Goal: Task Accomplishment & Management: Use online tool/utility

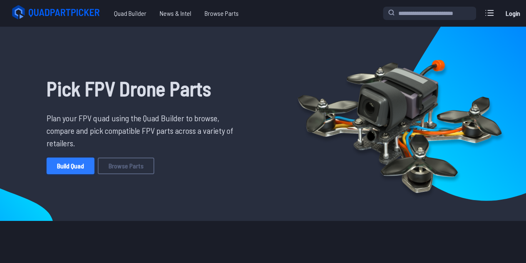
click at [78, 166] on link "Build Quad" at bounding box center [71, 165] width 48 height 17
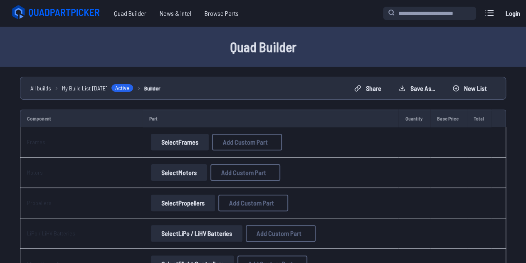
click at [177, 137] on button "Select Frames" at bounding box center [180, 142] width 58 height 17
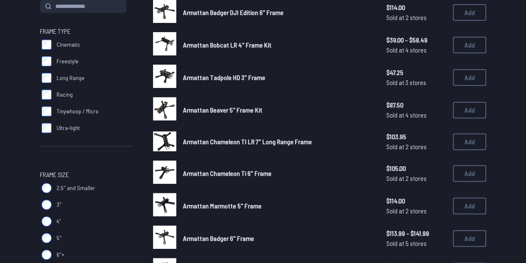
scroll to position [125, 0]
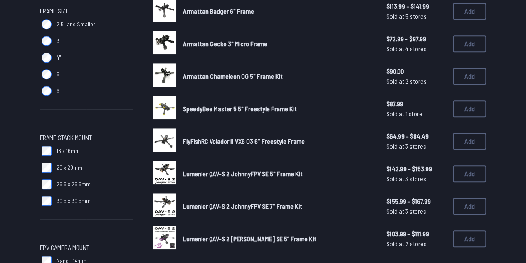
scroll to position [291, 0]
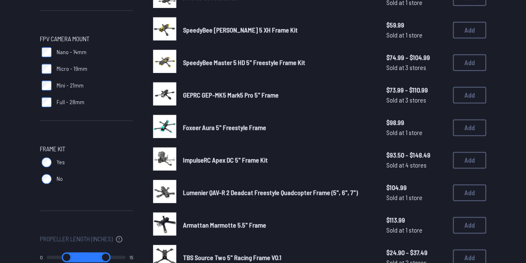
scroll to position [499, 0]
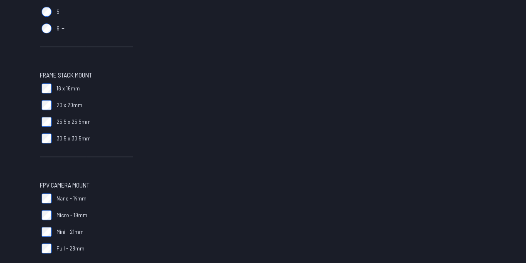
scroll to position [416, 0]
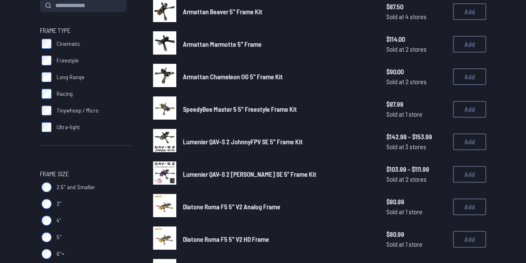
scroll to position [127, 0]
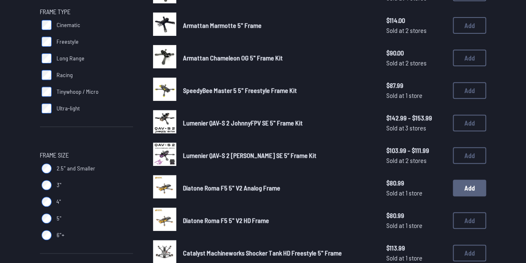
click at [464, 186] on button "Add" at bounding box center [469, 187] width 33 height 17
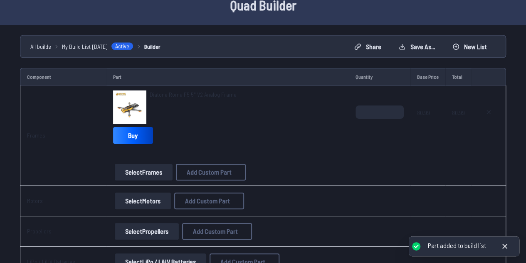
scroll to position [83, 0]
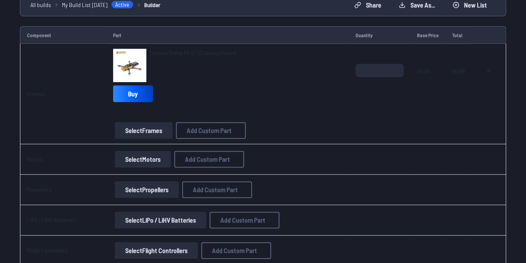
click at [153, 162] on button "Select Motors" at bounding box center [143, 159] width 56 height 17
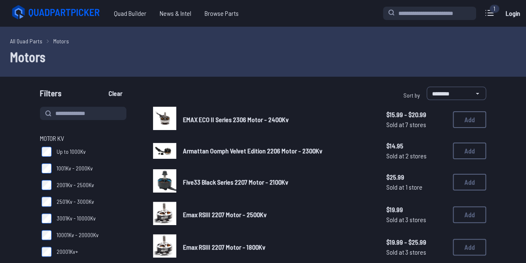
click at [439, 96] on select "**********" at bounding box center [457, 93] width 60 height 13
click at [427, 87] on select "**********" at bounding box center [457, 93] width 60 height 13
click at [460, 94] on select "**********" at bounding box center [457, 93] width 60 height 13
click at [427, 87] on select "**********" at bounding box center [457, 93] width 60 height 13
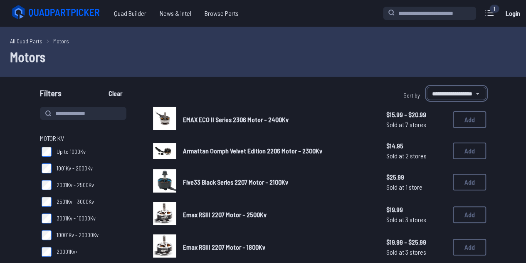
click at [441, 89] on select "**********" at bounding box center [457, 93] width 60 height 13
select select "********"
click at [427, 87] on select "**********" at bounding box center [457, 93] width 60 height 13
click at [462, 90] on select "**********" at bounding box center [457, 93] width 60 height 13
click at [464, 89] on select "**********" at bounding box center [457, 93] width 60 height 13
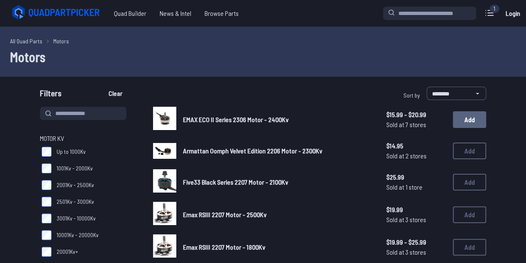
click at [476, 117] on button "Add" at bounding box center [469, 119] width 33 height 17
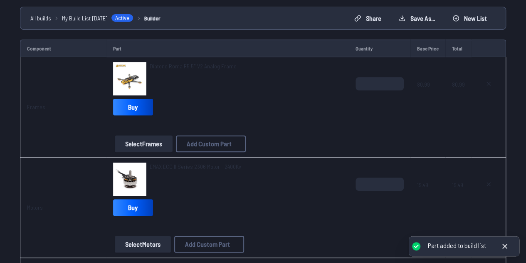
scroll to position [83, 0]
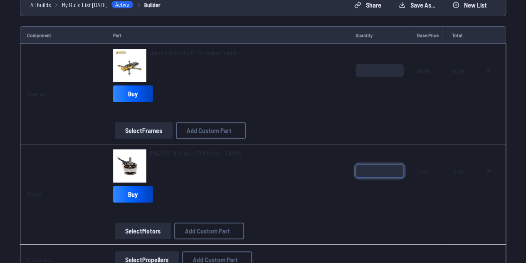
drag, startPoint x: 371, startPoint y: 167, endPoint x: 340, endPoint y: 168, distance: 31.7
click at [340, 168] on tr "Motors EMAX ECO II Series 2306 Motor - 2400Kv Buy Select Motors Add Custom Part…" at bounding box center [263, 194] width 487 height 100
type input "*"
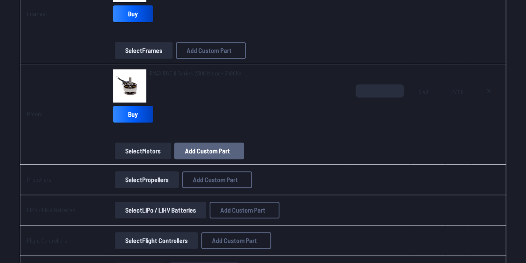
scroll to position [166, 0]
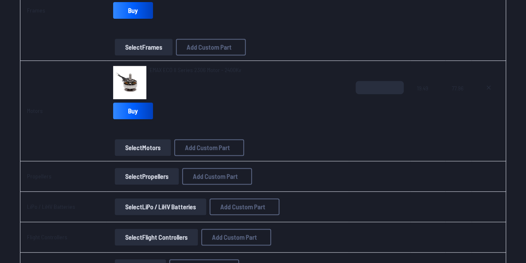
click at [152, 179] on button "Select Propellers" at bounding box center [147, 176] width 64 height 17
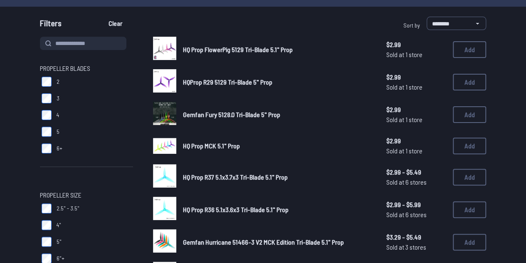
scroll to position [83, 0]
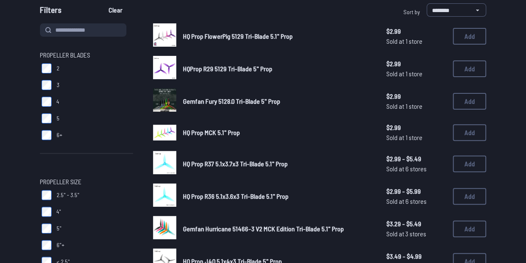
click at [54, 98] on label "4" at bounding box center [86, 101] width 93 height 17
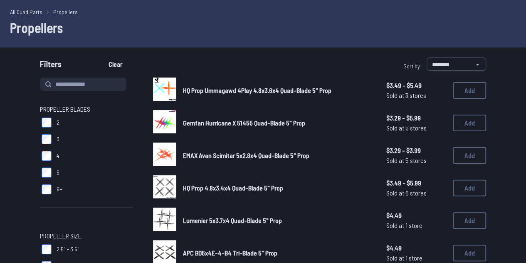
scroll to position [42, 0]
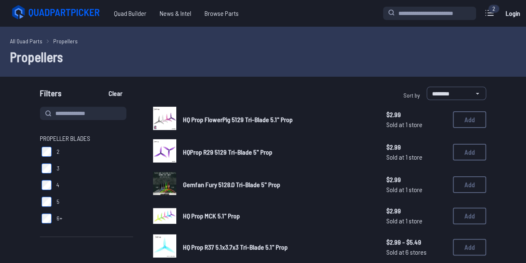
drag, startPoint x: 163, startPoint y: 119, endPoint x: 206, endPoint y: 93, distance: 49.7
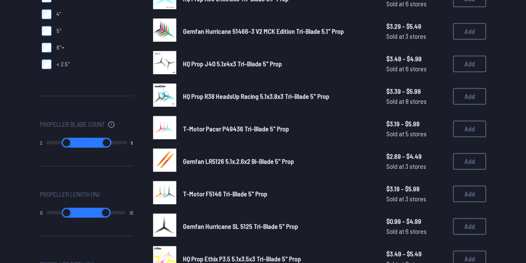
scroll to position [291, 0]
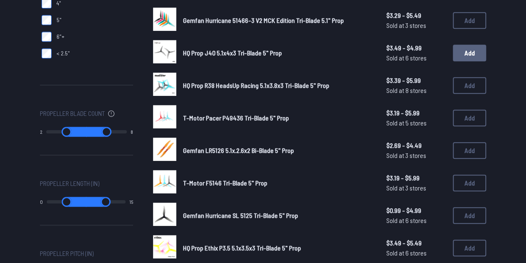
click at [471, 55] on button "Add" at bounding box center [469, 53] width 33 height 17
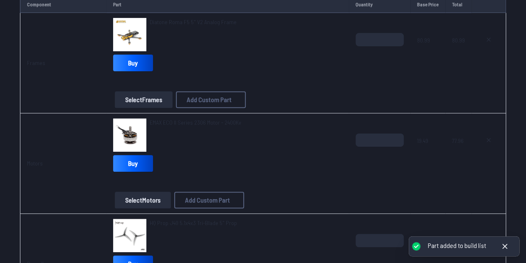
scroll to position [208, 0]
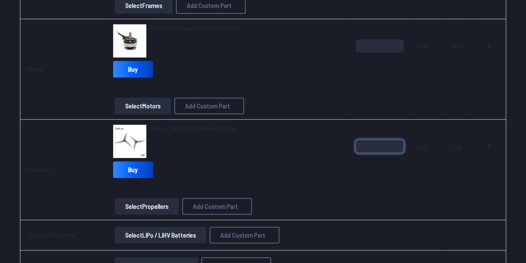
click at [398, 140] on input "*" at bounding box center [380, 145] width 48 height 13
type input "*"
click at [398, 140] on input "*" at bounding box center [380, 145] width 48 height 13
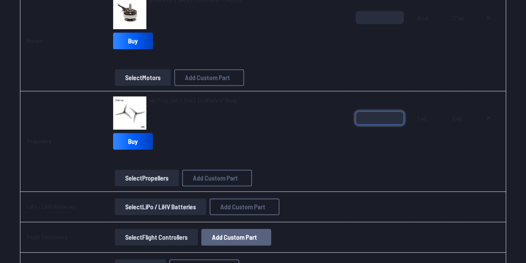
scroll to position [250, 0]
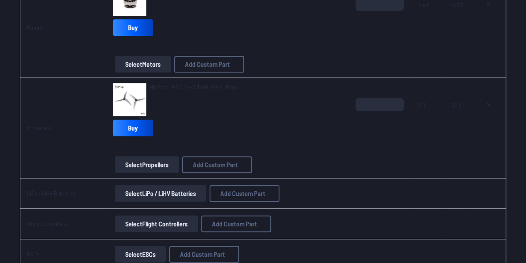
click at [161, 189] on button "Select LiPo / LiHV Batteries" at bounding box center [161, 193] width 92 height 17
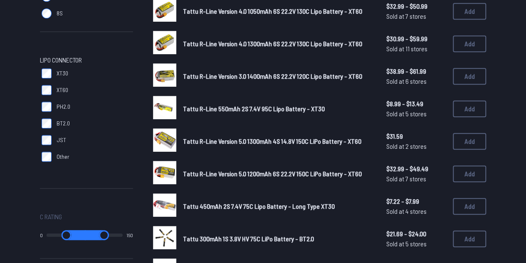
scroll to position [250, 0]
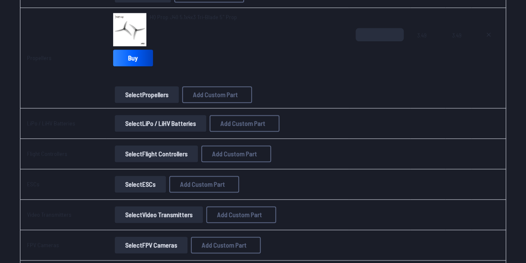
scroll to position [333, 0]
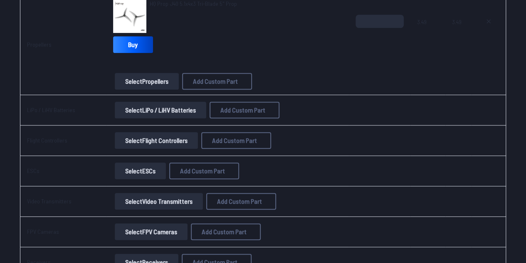
click at [128, 132] on button "Select Flight Controllers" at bounding box center [156, 140] width 83 height 17
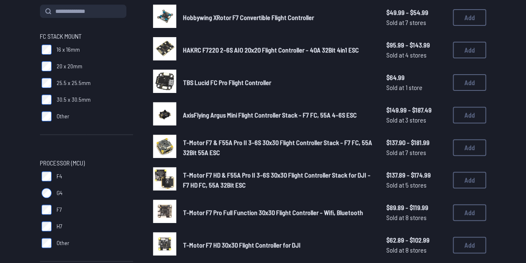
scroll to position [166, 0]
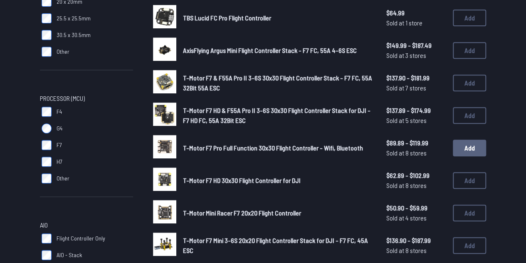
click at [475, 147] on button "Add" at bounding box center [469, 147] width 33 height 17
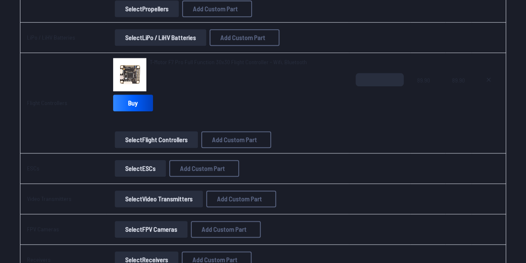
scroll to position [416, 0]
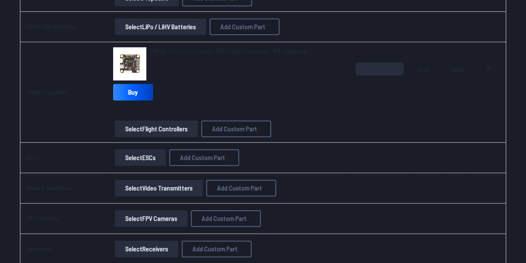
click at [151, 161] on button "Select ESCs" at bounding box center [140, 157] width 51 height 17
click at [128, 154] on button "Select ESCs" at bounding box center [140, 157] width 51 height 17
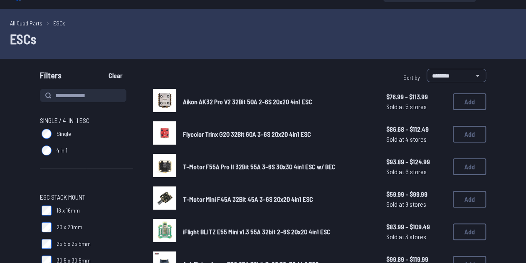
scroll to position [42, 0]
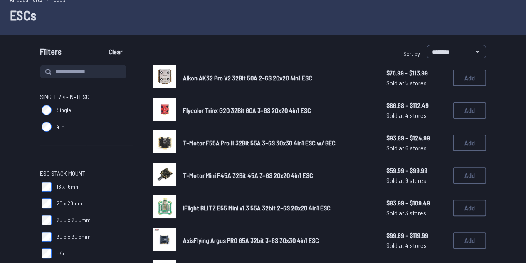
drag, startPoint x: 166, startPoint y: 141, endPoint x: 172, endPoint y: 132, distance: 11.1
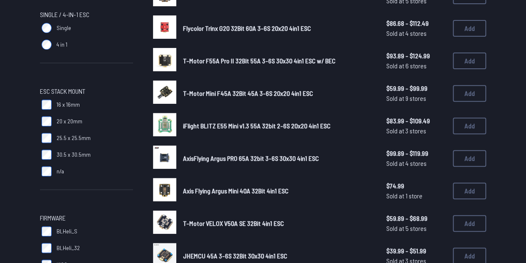
scroll to position [125, 0]
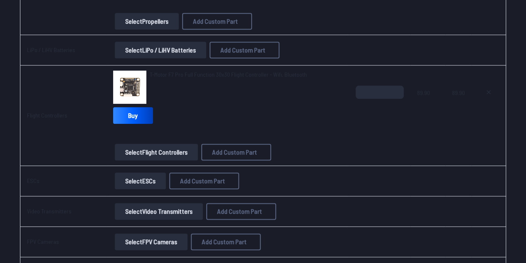
scroll to position [375, 0]
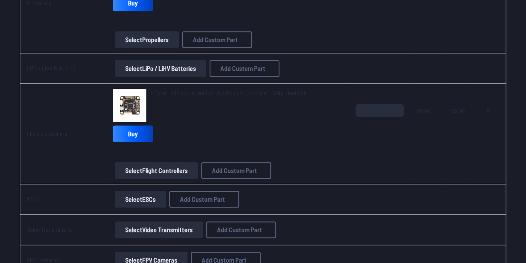
click at [135, 191] on button "Select ESCs" at bounding box center [140, 199] width 51 height 17
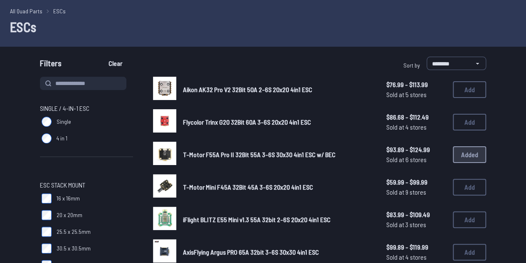
scroll to position [42, 0]
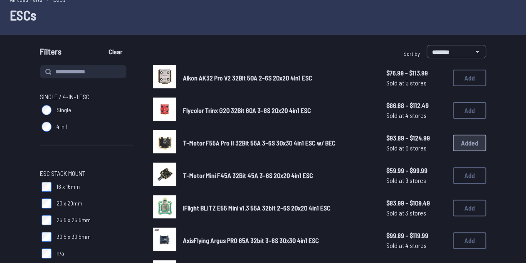
drag, startPoint x: 468, startPoint y: 143, endPoint x: 432, endPoint y: 132, distance: 37.3
click at [466, 141] on div "T-Motor F55A Pro II 32Bit 55A 3-6S 30x30 4in1 ESC w/ BEC $93.89 - $124.99 Sold …" at bounding box center [319, 143] width 333 height 26
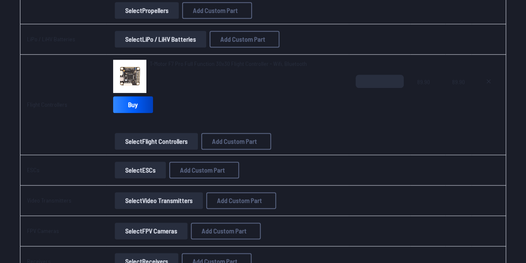
scroll to position [416, 0]
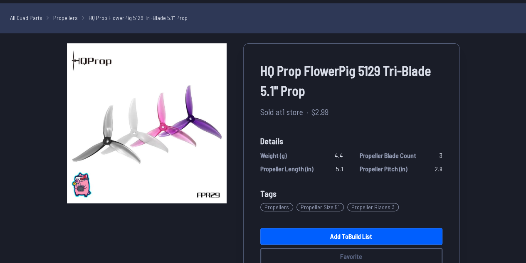
scroll to position [42, 0]
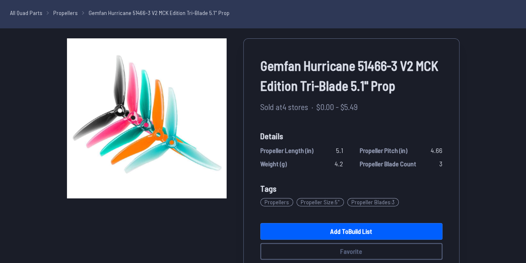
scroll to position [42, 0]
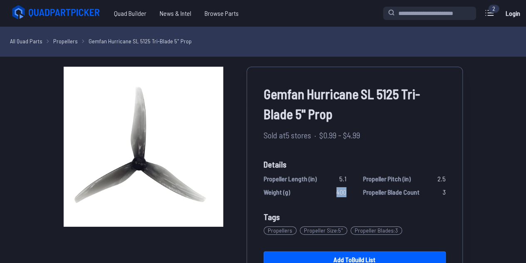
drag, startPoint x: 333, startPoint y: 189, endPoint x: 347, endPoint y: 186, distance: 13.6
click at [345, 192] on div "Propeller Length (in) 5.1 Propeller Pitch (in) 2.5 Weight (g) 400 Propeller Bla…" at bounding box center [355, 185] width 182 height 23
click at [363, 177] on span "Propeller Pitch (in)" at bounding box center [387, 179] width 48 height 10
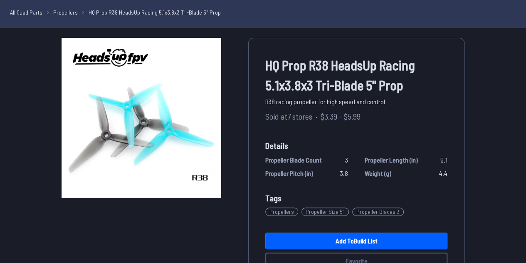
scroll to position [42, 0]
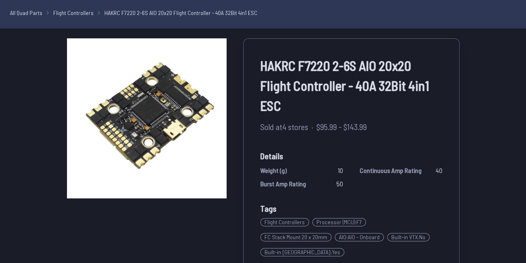
scroll to position [42, 0]
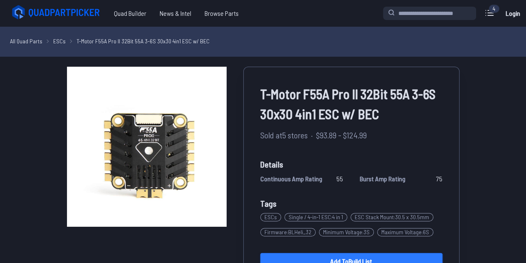
click at [348, 254] on link "Add to Build List" at bounding box center [352, 261] width 182 height 17
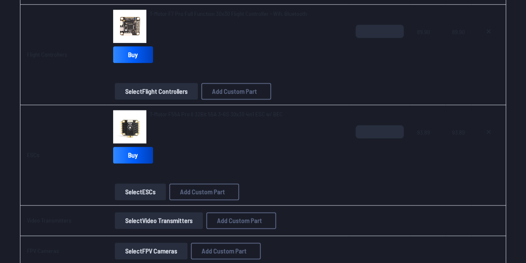
scroll to position [458, 0]
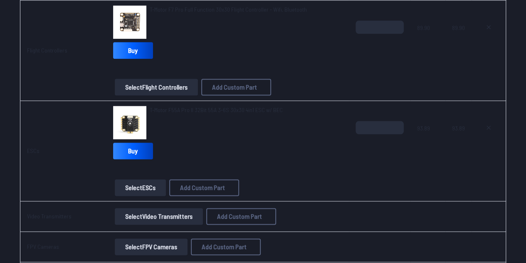
click at [149, 208] on button "Select Video Transmitters" at bounding box center [159, 216] width 88 height 17
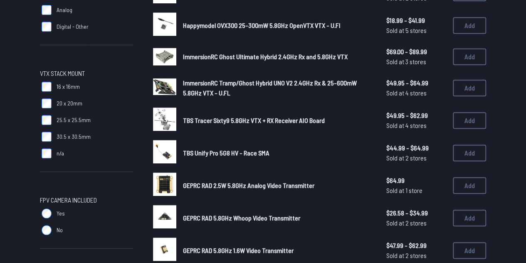
scroll to position [205, 0]
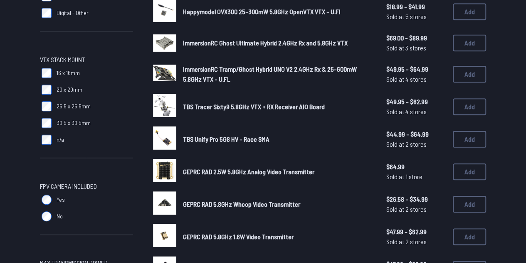
drag, startPoint x: 168, startPoint y: 101, endPoint x: 282, endPoint y: 32, distance: 133.3
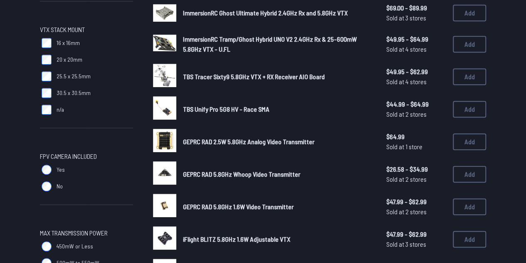
scroll to position [80, 0]
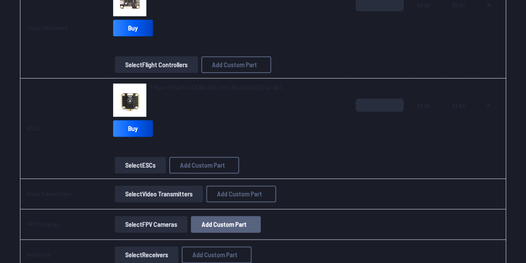
scroll to position [499, 0]
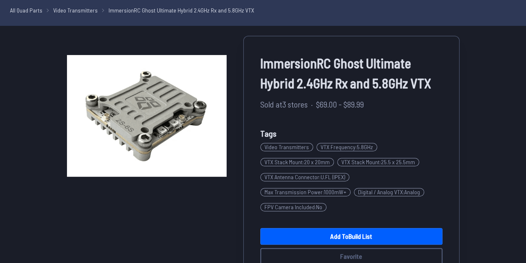
scroll to position [42, 0]
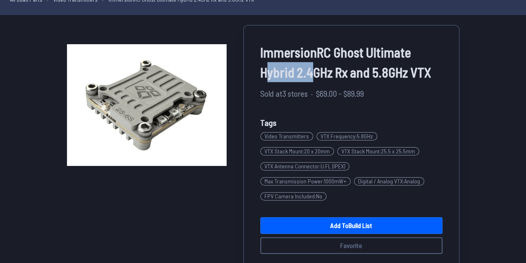
drag, startPoint x: 267, startPoint y: 83, endPoint x: 316, endPoint y: 71, distance: 50.5
click at [316, 71] on div "ImmersionRC Ghost Ultimate Hybrid 2.4GHz Rx and 5.8GHz VTX" at bounding box center [352, 63] width 182 height 42
click at [357, 71] on span "ImmersionRC Ghost Ultimate Hybrid 2.4GHz Rx and 5.8GHz VTX" at bounding box center [352, 62] width 182 height 40
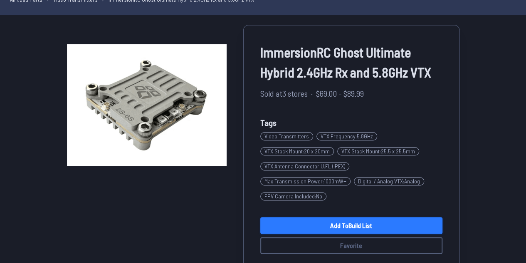
click at [311, 221] on link "Add to Build List" at bounding box center [352, 225] width 182 height 17
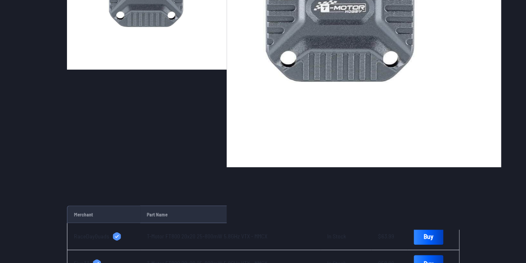
scroll to position [42, 0]
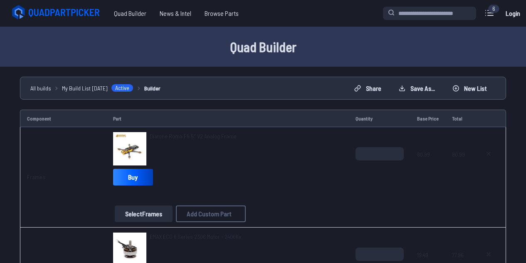
scroll to position [666, 0]
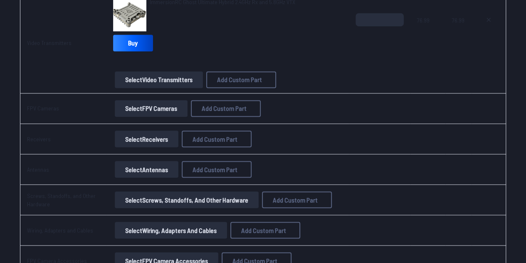
click at [135, 104] on button "Select FPV Cameras" at bounding box center [151, 108] width 73 height 17
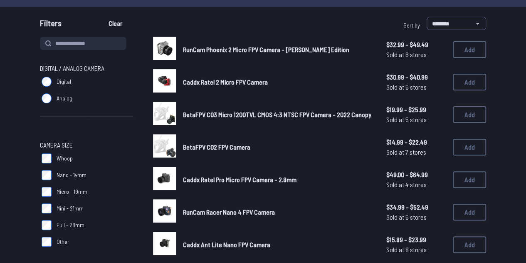
scroll to position [83, 0]
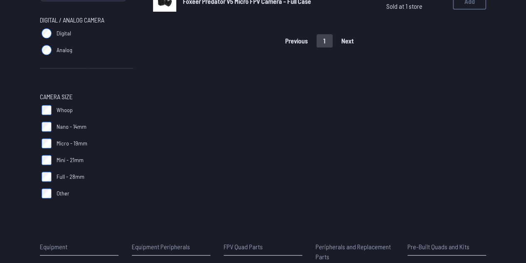
scroll to position [125, 0]
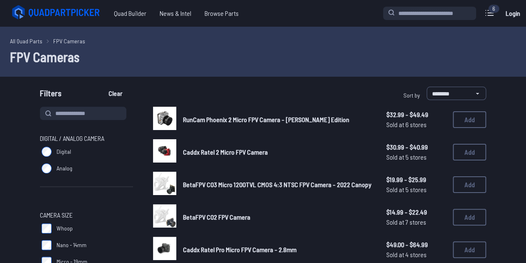
click at [42, 166] on label "Analog" at bounding box center [86, 168] width 93 height 17
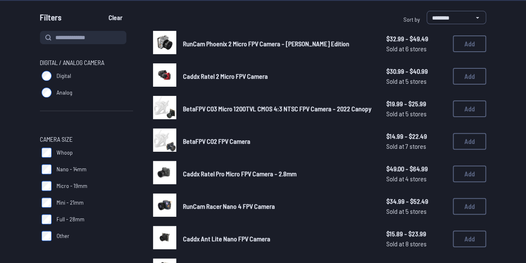
scroll to position [83, 0]
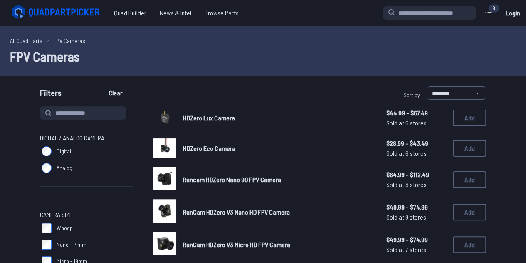
scroll to position [125, 0]
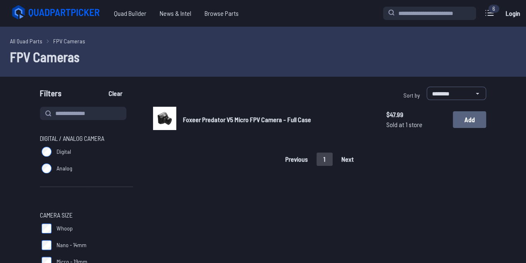
click at [469, 122] on button "Add" at bounding box center [469, 119] width 33 height 17
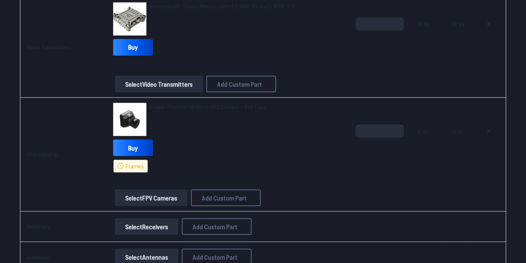
scroll to position [708, 0]
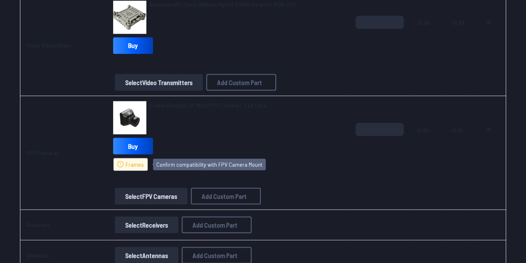
click at [127, 160] on span "Frames" at bounding box center [135, 164] width 18 height 8
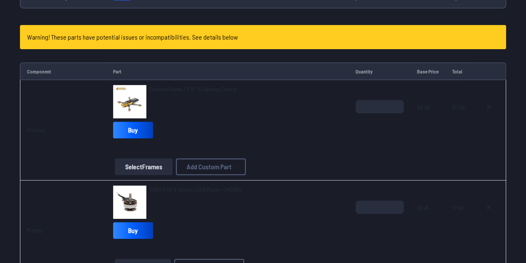
scroll to position [83, 0]
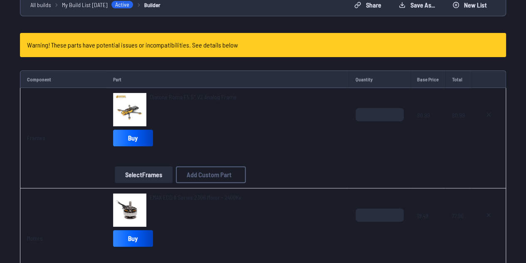
click at [139, 102] on img at bounding box center [129, 109] width 33 height 33
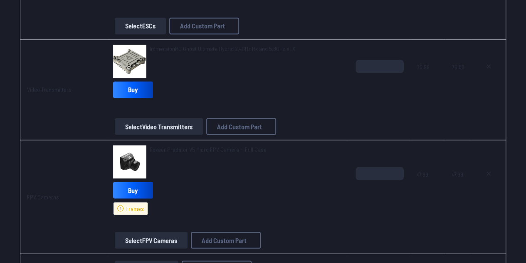
scroll to position [708, 0]
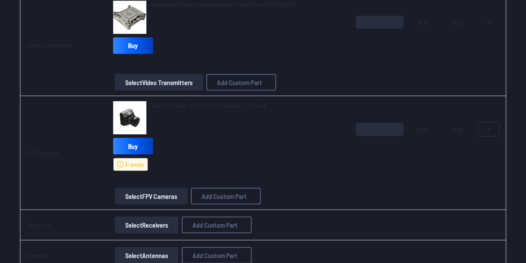
click at [489, 126] on icon at bounding box center [489, 129] width 7 height 7
type textarea "**********"
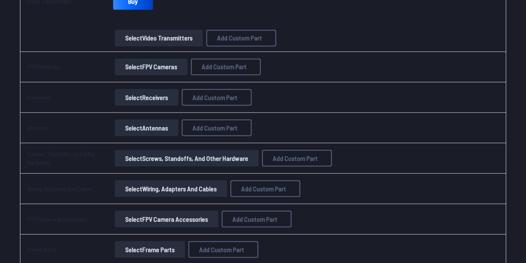
scroll to position [663, 0]
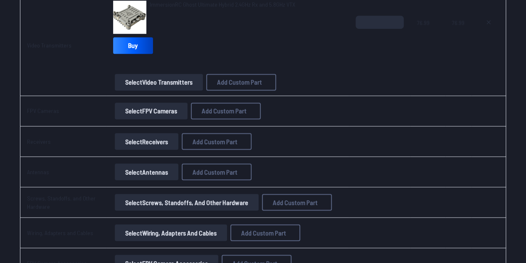
click at [169, 110] on button "Select FPV Cameras" at bounding box center [151, 110] width 73 height 17
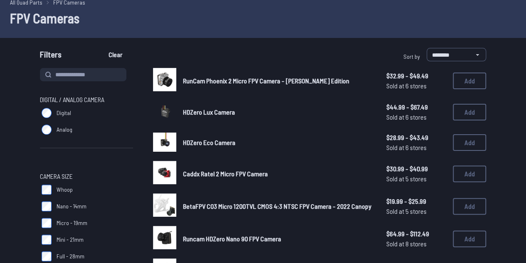
scroll to position [83, 0]
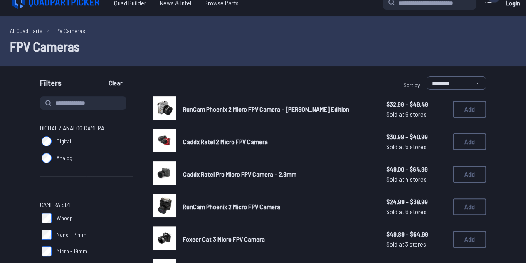
scroll to position [42, 0]
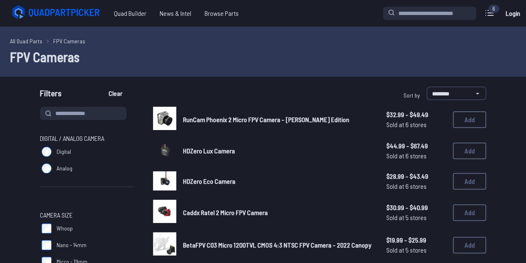
scroll to position [83, 0]
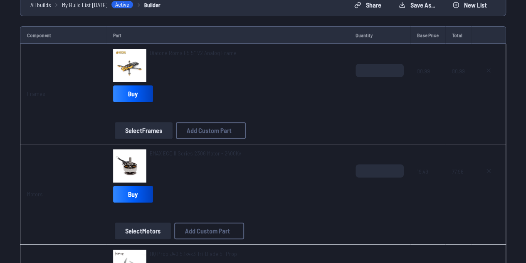
scroll to position [663, 0]
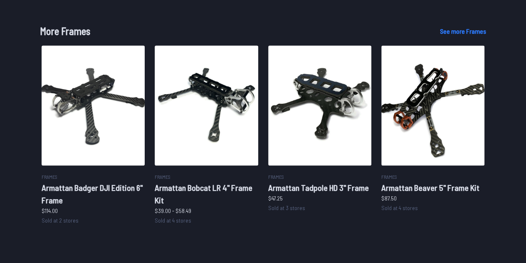
scroll to position [239, 0]
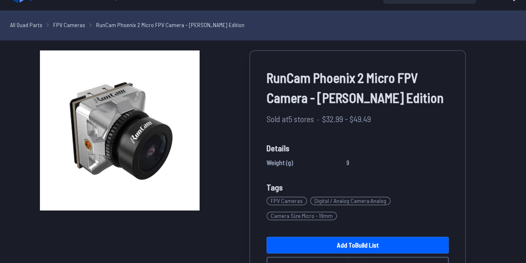
scroll to position [42, 0]
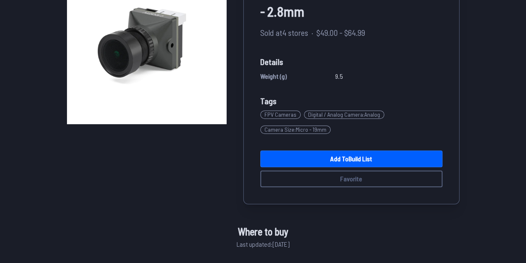
scroll to position [125, 0]
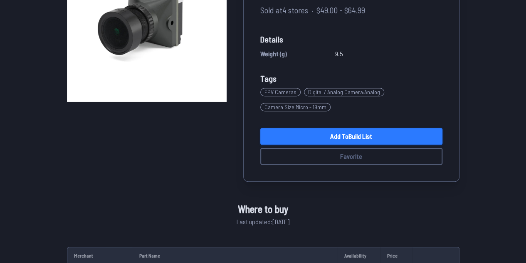
click at [340, 137] on link "Add to Build List" at bounding box center [352, 136] width 182 height 17
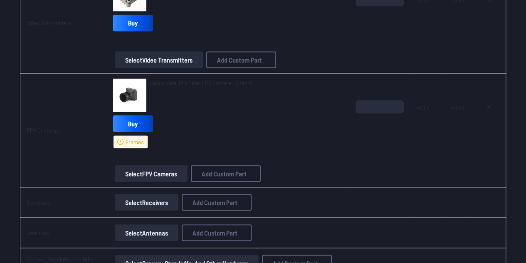
scroll to position [747, 0]
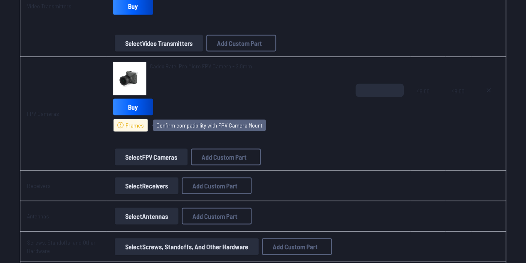
click at [128, 124] on span "Frames" at bounding box center [135, 125] width 18 height 8
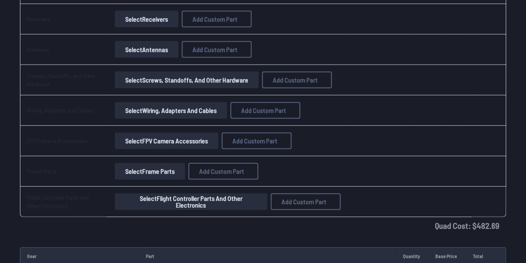
scroll to position [913, 0]
